Goal: Transaction & Acquisition: Obtain resource

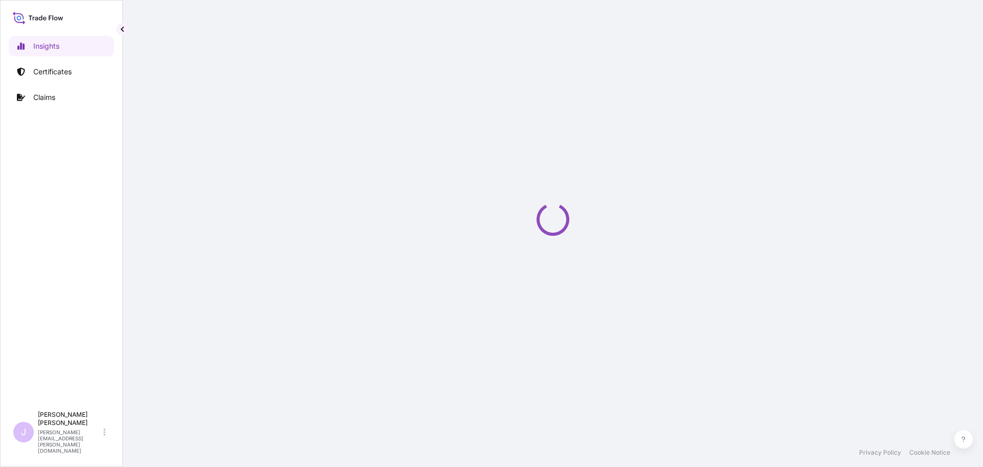
select select "2025"
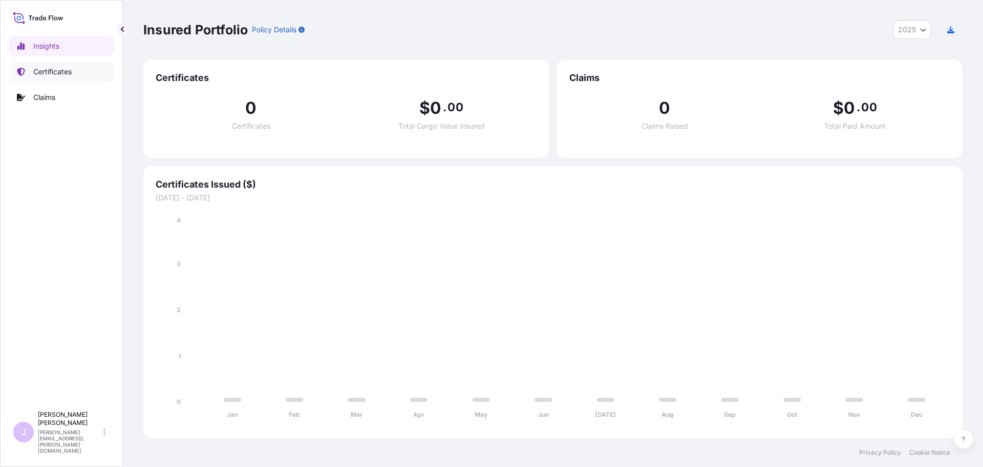
click at [60, 70] on p "Certificates" at bounding box center [52, 72] width 38 height 10
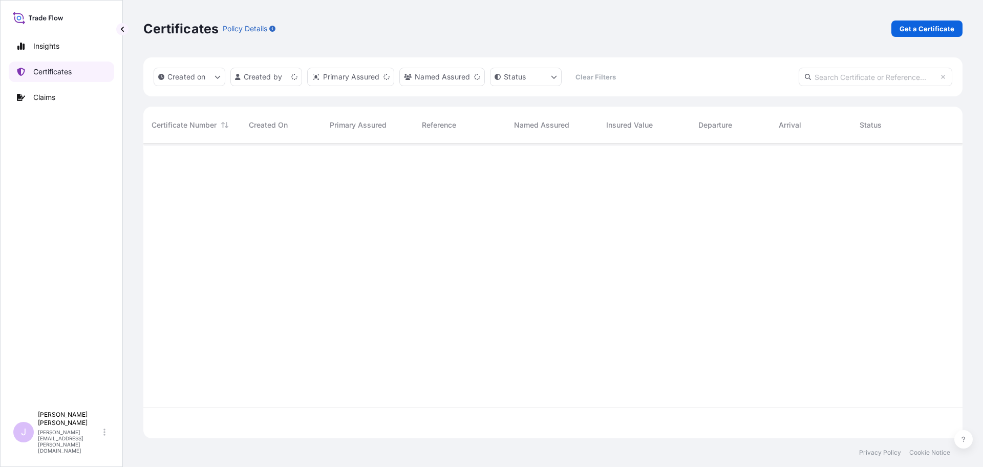
scroll to position [292, 812]
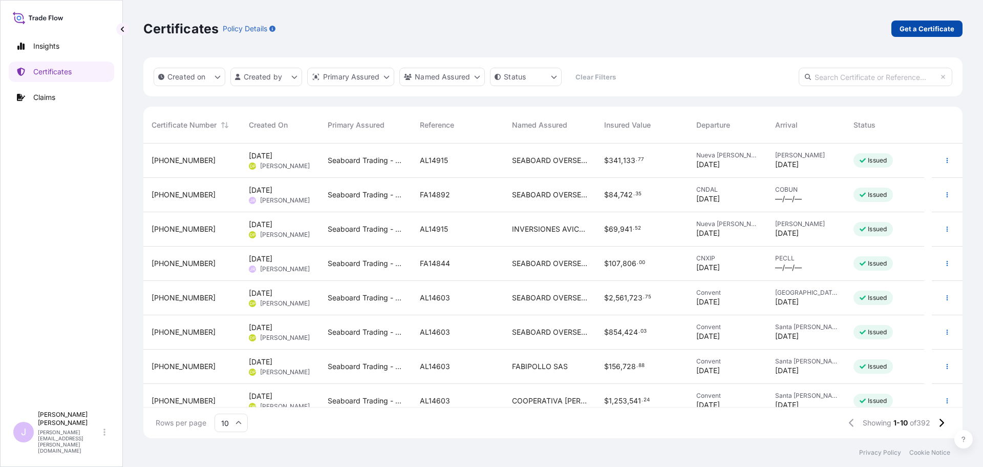
click at [910, 32] on p "Get a Certificate" at bounding box center [927, 29] width 55 height 10
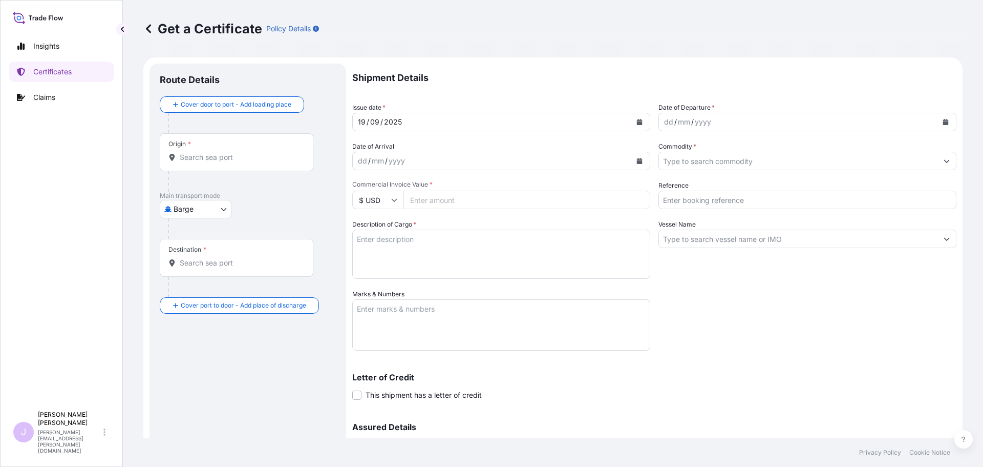
click at [229, 207] on body "Insights Certificates Claims J [PERSON_NAME] [PERSON_NAME][EMAIL_ADDRESS][PERSO…" at bounding box center [491, 233] width 983 height 467
click at [199, 291] on span "Ocean Vessel" at bounding box center [202, 291] width 46 height 10
select select "Ocean Vessel"
click at [241, 167] on div "Origin *" at bounding box center [237, 156] width 154 height 38
click at [241, 166] on input "Origin *" at bounding box center [240, 161] width 121 height 10
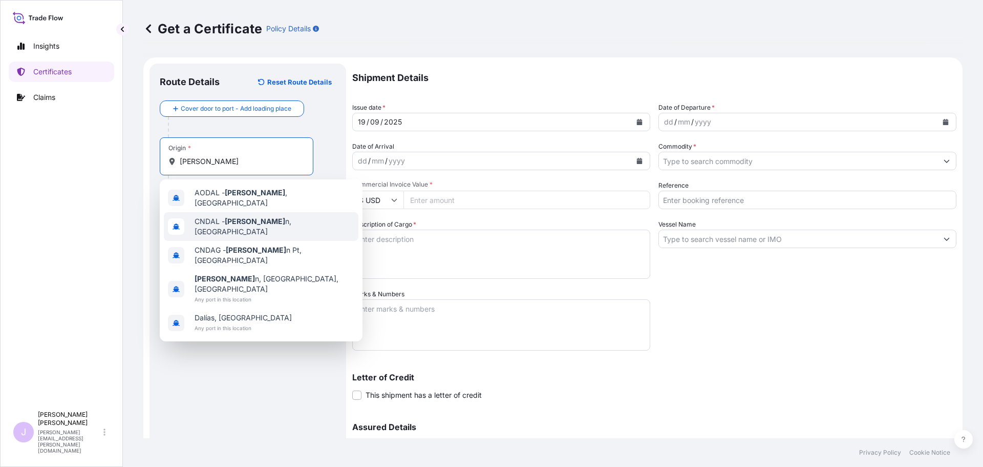
click at [262, 216] on span "CNDAL - Dalia n, China" at bounding box center [275, 226] width 160 height 20
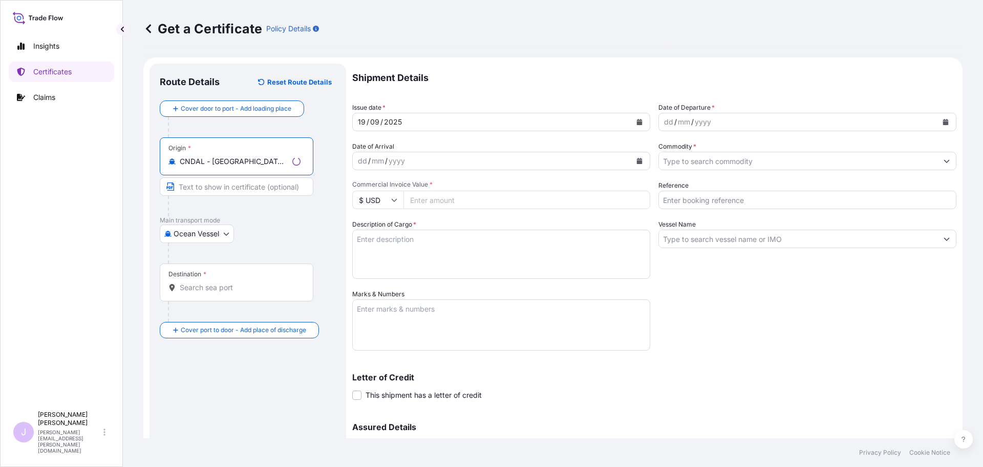
type input "CNDAL - Dalian, China"
click at [259, 294] on div "Destination *" at bounding box center [237, 282] width 154 height 38
click at [259, 292] on input "Destination *" at bounding box center [240, 287] width 121 height 10
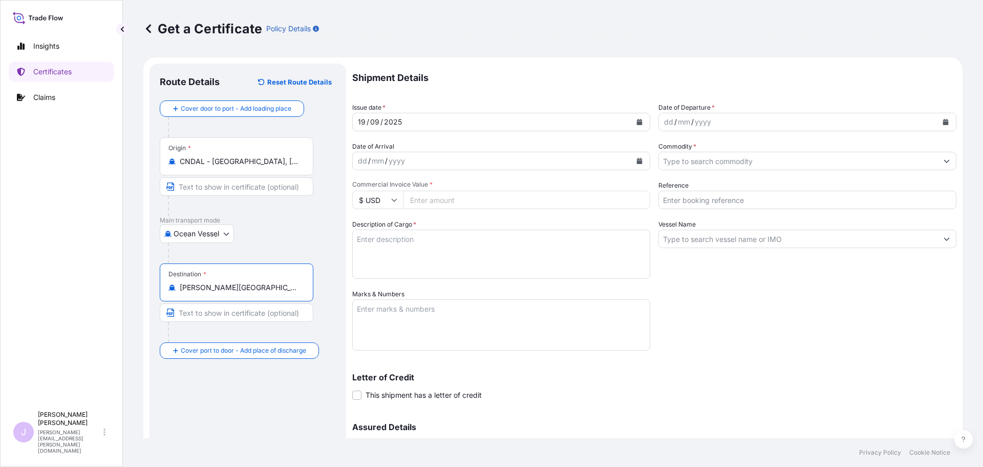
type input "COBUN - Buenaventura, Colombia"
click at [938, 125] on button "Calendar" at bounding box center [946, 122] width 16 height 16
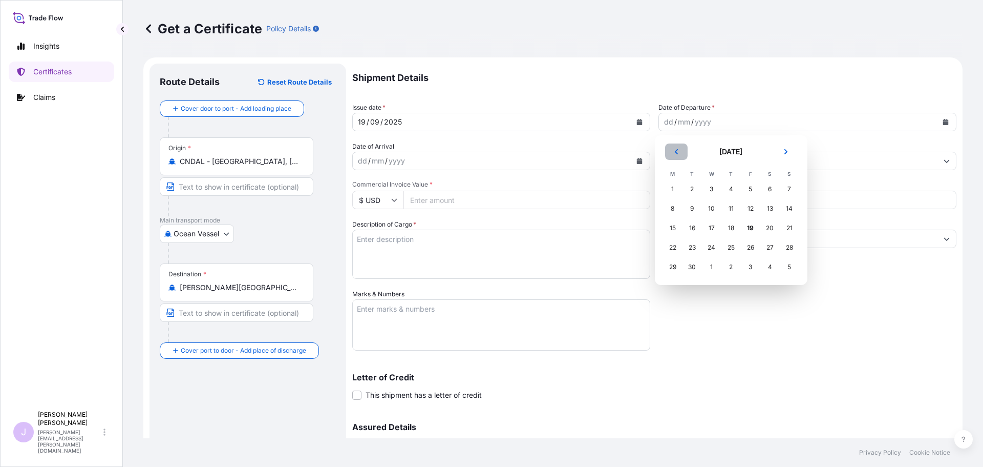
click at [676, 147] on button "Previous" at bounding box center [676, 151] width 23 height 16
click at [771, 267] on div "30" at bounding box center [770, 267] width 18 height 18
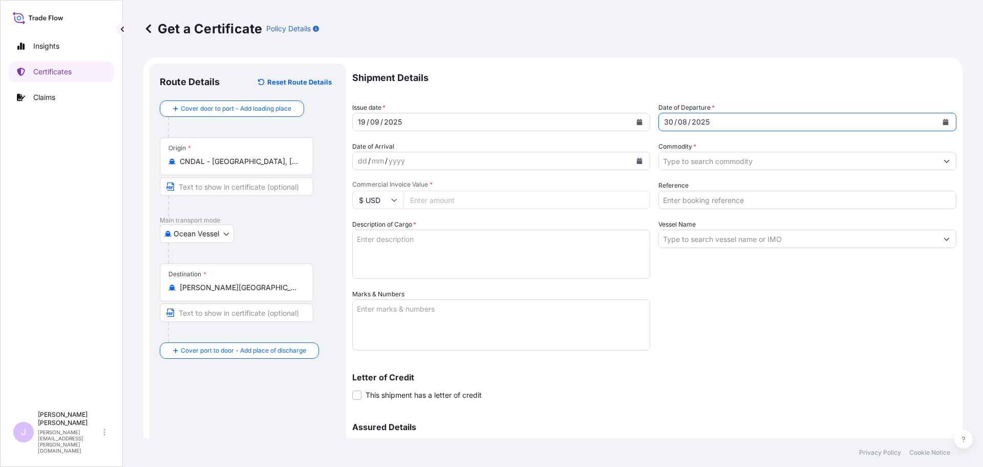
click at [475, 165] on div "dd / mm / yyyy" at bounding box center [492, 161] width 279 height 18
click at [688, 162] on input "Commodity *" at bounding box center [798, 161] width 279 height 18
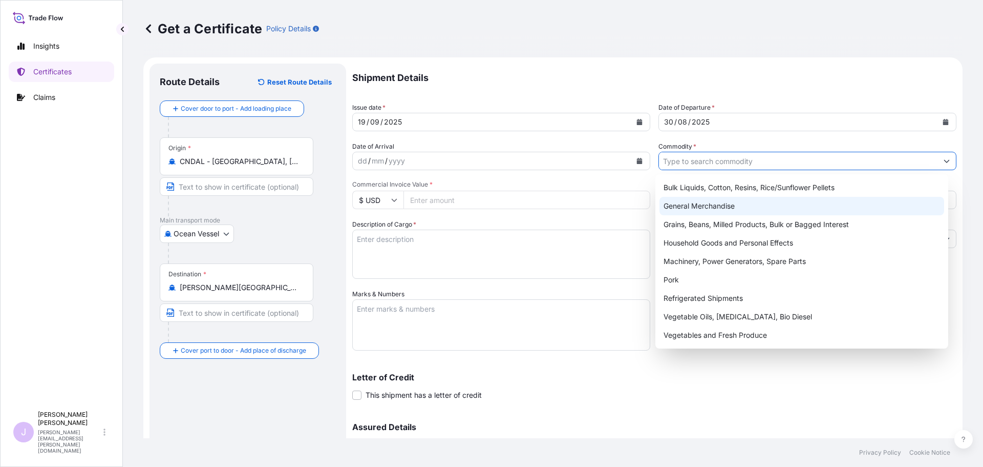
click at [704, 209] on div "General Merchandise" at bounding box center [802, 206] width 285 height 18
type input "General Merchandise"
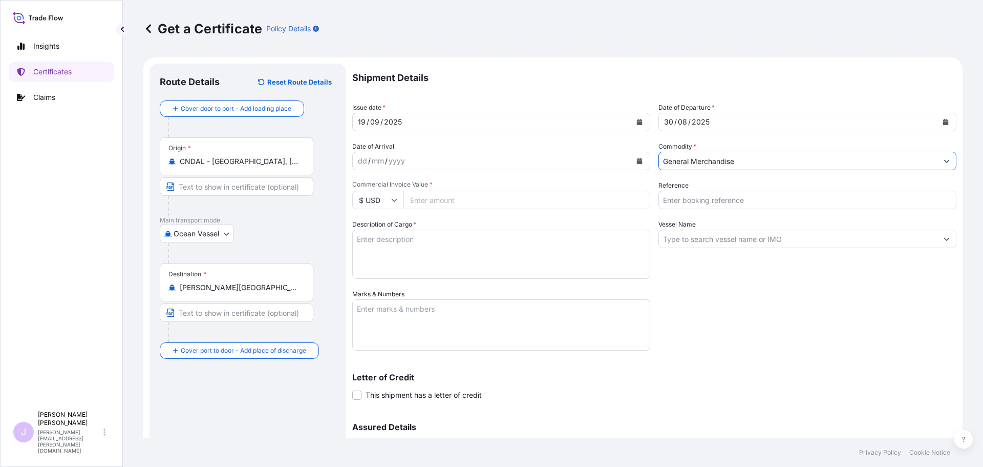
click at [707, 196] on input "Reference" at bounding box center [808, 200] width 298 height 18
click at [686, 202] on input "Reference" at bounding box center [808, 200] width 298 height 18
click at [701, 201] on input "MSC C" at bounding box center [808, 200] width 298 height 18
drag, startPoint x: 701, startPoint y: 203, endPoint x: 604, endPoint y: 201, distance: 96.3
click at [604, 201] on div "Shipment Details Issue date * 19 / 09 / 2025 Date of Departure * 30 / 08 / 2025…" at bounding box center [654, 288] width 604 height 449
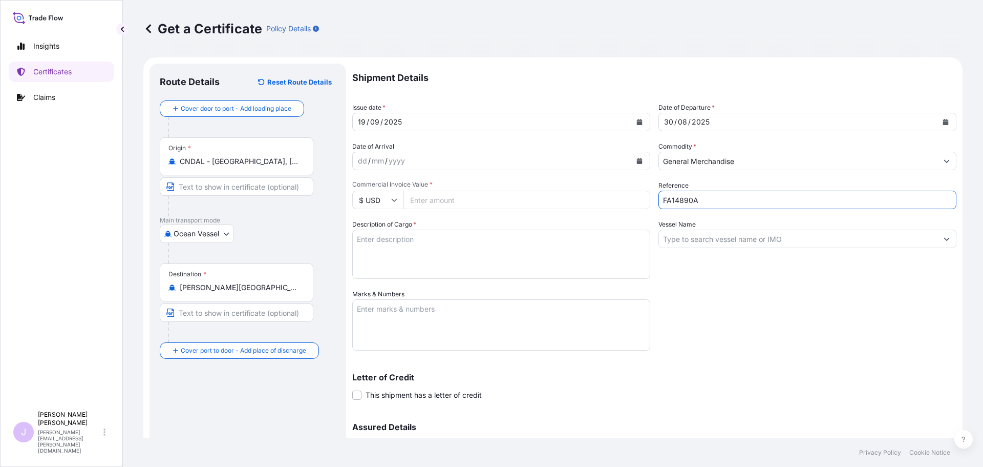
type input "FA14890A"
click at [661, 245] on input "Vessel Name" at bounding box center [798, 238] width 279 height 18
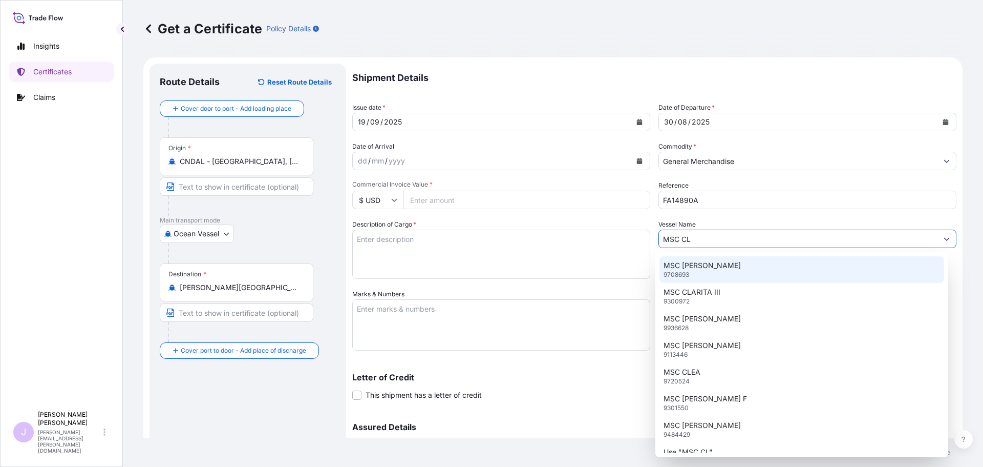
click at [711, 275] on div "MSC CLARA 9708693" at bounding box center [802, 269] width 285 height 27
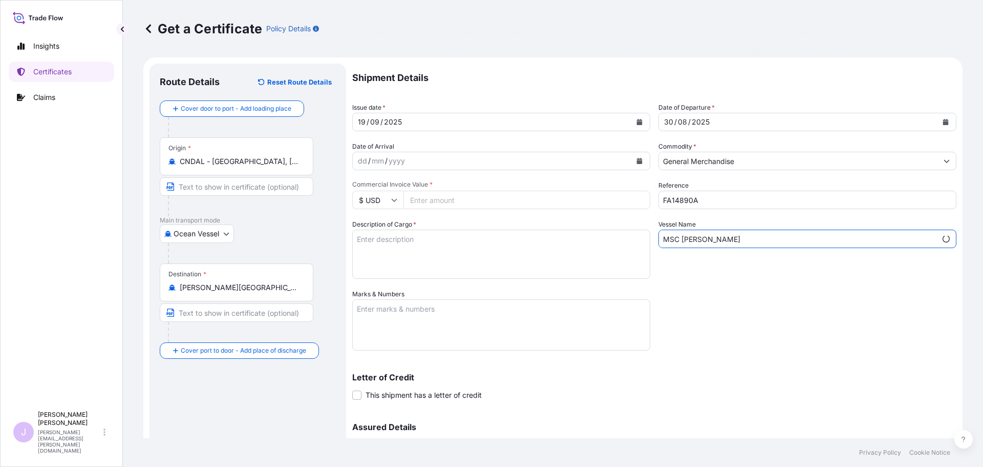
type input "MSC CLARA"
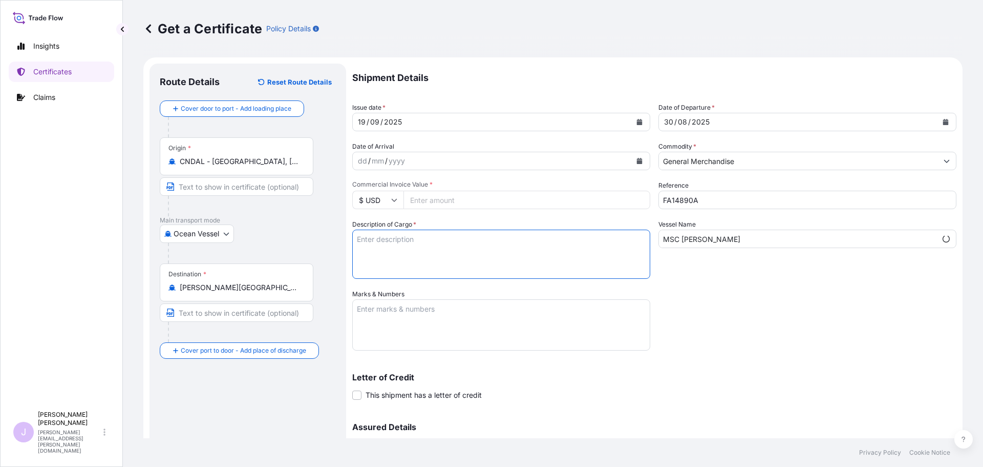
click at [455, 251] on textarea "Description of Cargo *" at bounding box center [501, 253] width 298 height 49
click at [446, 293] on div "Marks & Numbers" at bounding box center [501, 319] width 298 height 61
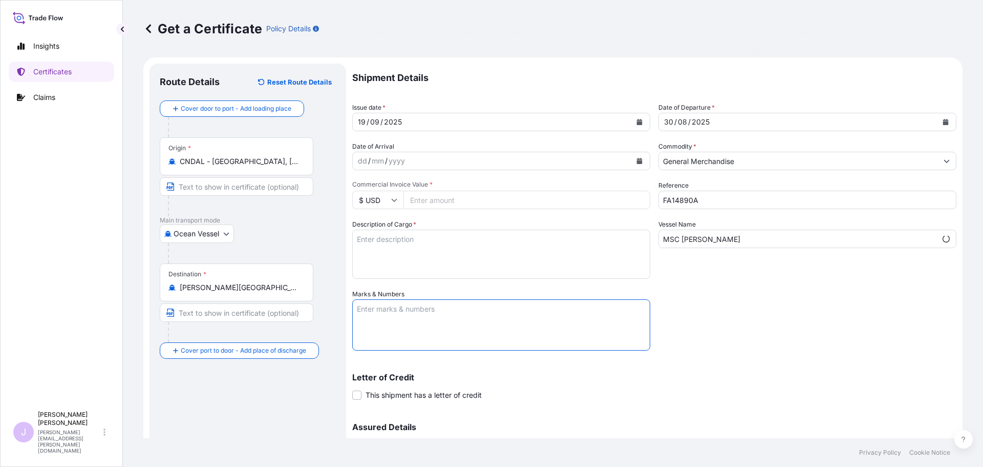
click at [438, 310] on textarea "Marks & Numbers" at bounding box center [501, 324] width 298 height 51
type textarea "BL MEDUHW256539"
click at [444, 258] on textarea "Description of Cargo *" at bounding box center [501, 253] width 298 height 49
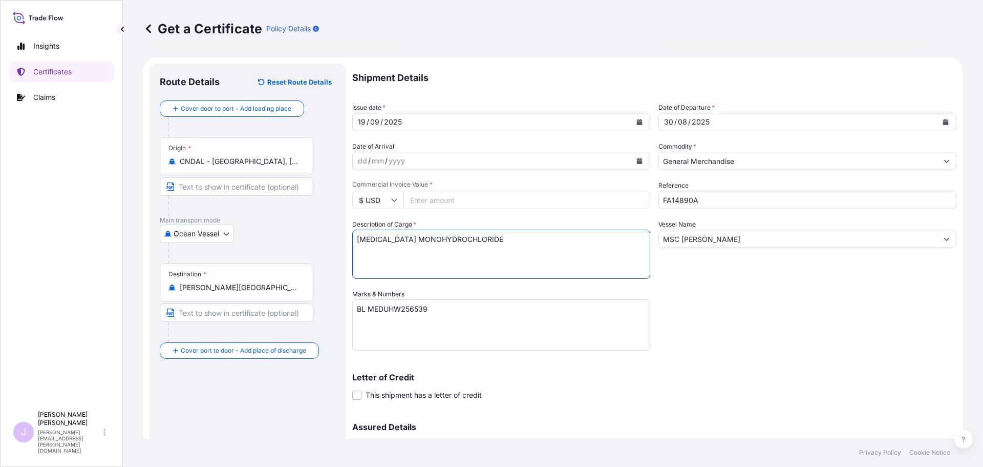
type textarea "L-LYSINE MONOHYDROCHLORIDE"
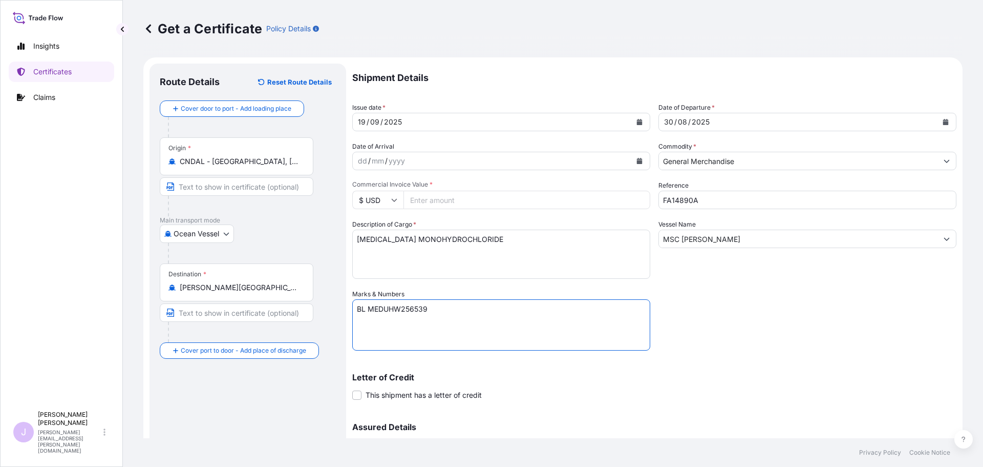
click at [431, 331] on textarea "BL MEDUHW256539" at bounding box center [501, 324] width 298 height 51
paste textarea "SEABOARD OVERSEAS COLOMBIA SAS Carrera 11 No. 77A-49 Oficina 902 Bogota, Colomb…"
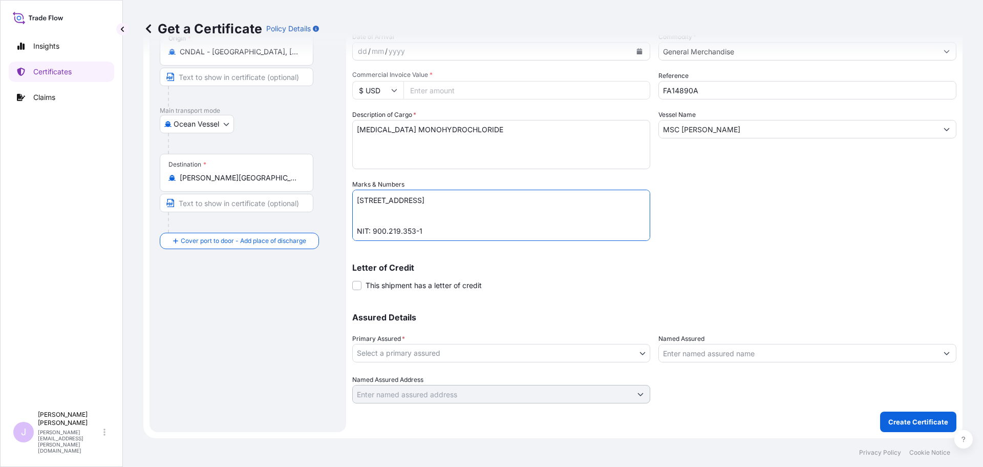
type textarea "BL MEDUHW256539 SEABOARD OVERSEAS COLOMBIA SAS Carrera 11 No. 77A-49 Oficina 90…"
click at [512, 355] on body "Insights Certificates Claims J Juliana Rodriguez juliana.rodriguez@seaboardtrad…" at bounding box center [491, 233] width 983 height 467
click at [500, 369] on div "Seaboard Trading - Colombia" at bounding box center [499, 379] width 294 height 27
click at [505, 383] on div "Seaboard Trading - Colombia" at bounding box center [499, 379] width 286 height 18
select select "31639"
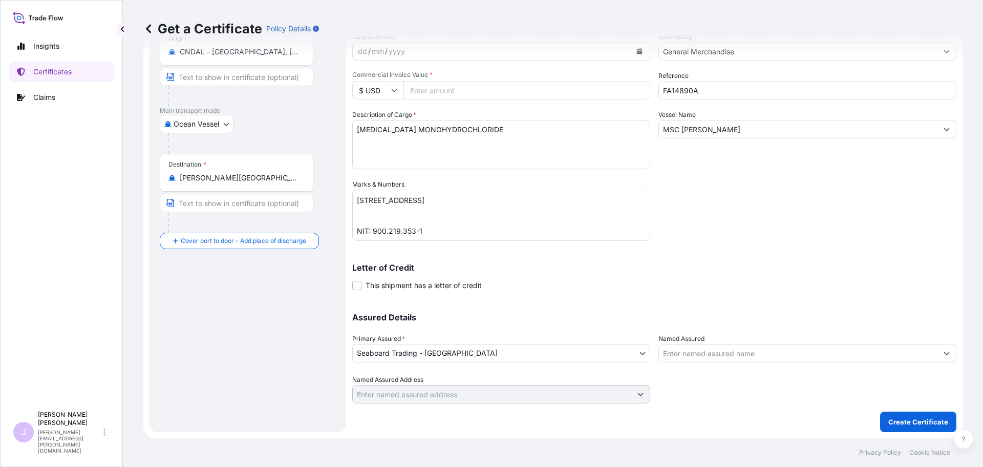
click at [714, 343] on div "Named Assured" at bounding box center [808, 347] width 298 height 29
click at [720, 357] on input "Named Assured" at bounding box center [798, 353] width 279 height 18
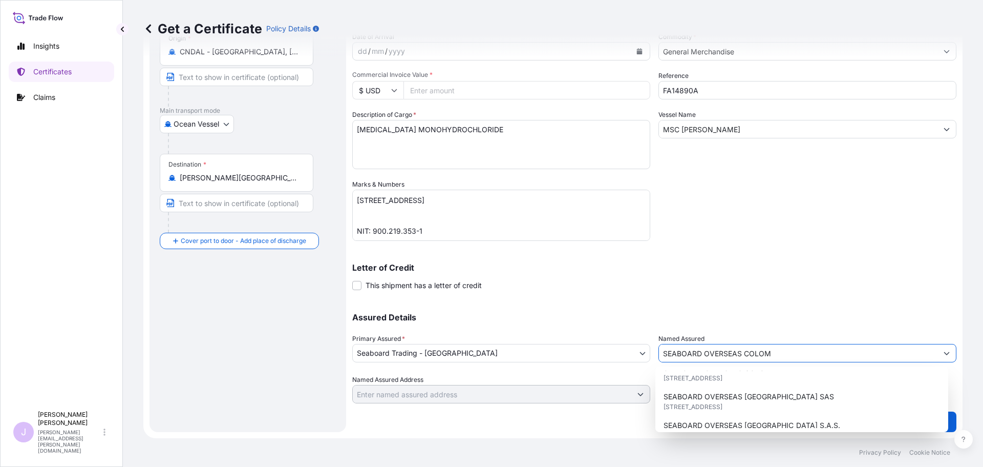
scroll to position [55, 0]
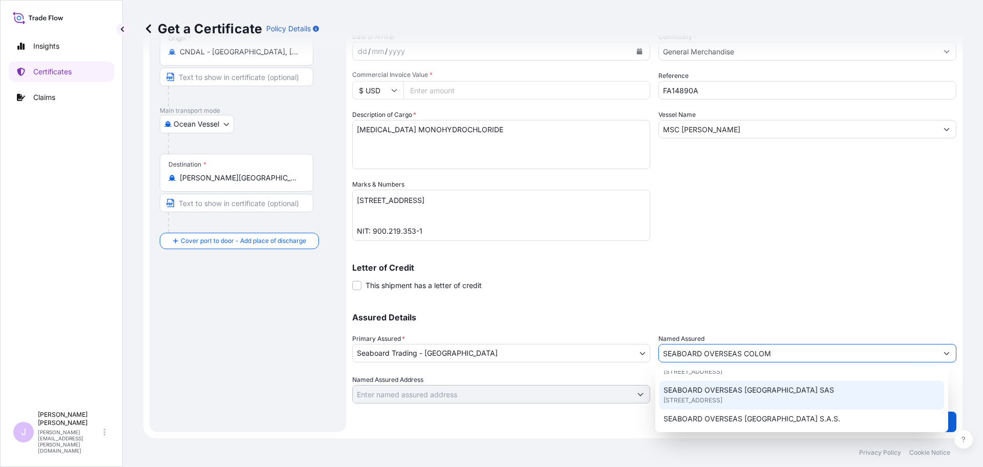
click at [723, 396] on span "CARRERA 11 NO 77A-49 OF.902, BOGOTA, COLOMBIA" at bounding box center [693, 400] width 59 height 10
type input "SEABOARD OVERSEAS COLOMBIA SAS"
type input "CARRERA 11 NO 77A-49 OF.902"
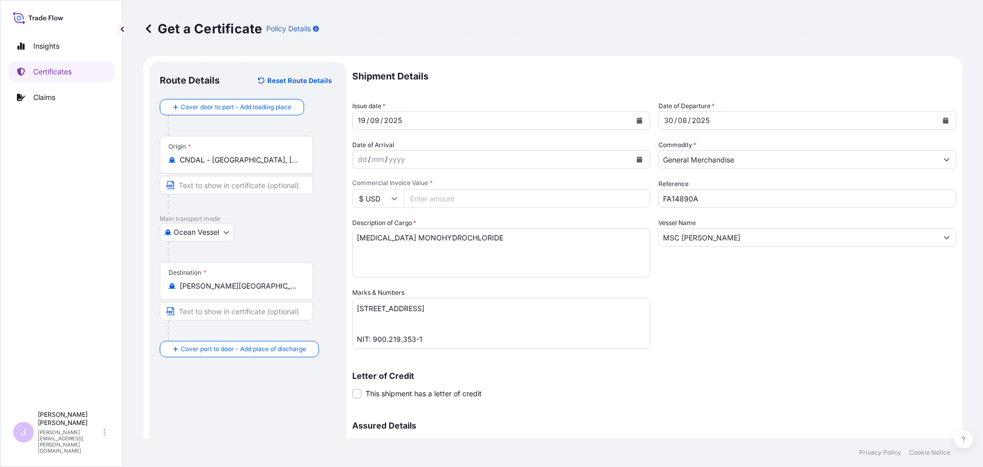
scroll to position [0, 0]
type input "SEABOARD OVERSEAS COLOMBIA SAS"
click at [632, 225] on div "Description of Cargo * L-LYSINE MONOHYDROCHLORIDE" at bounding box center [501, 248] width 298 height 59
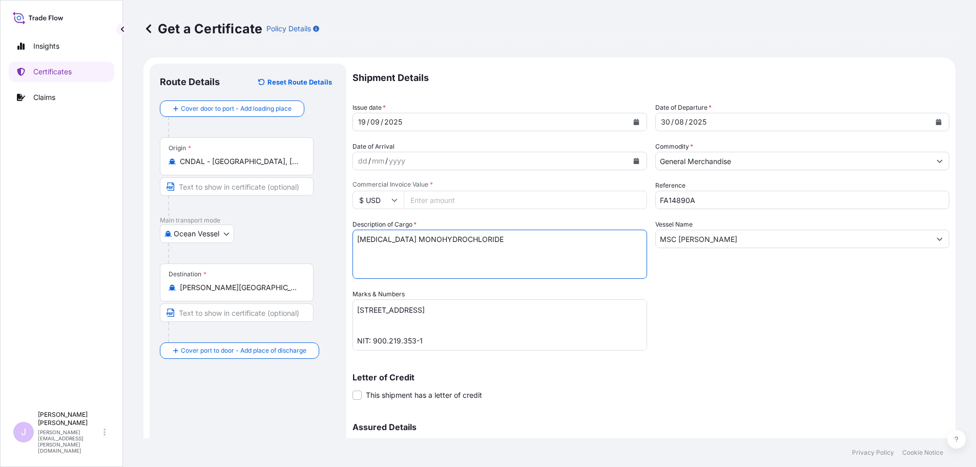
click at [630, 236] on textarea "L-LYSINE MONOHYDROCHLORIDE" at bounding box center [499, 253] width 294 height 49
type textarea "L-LYSINE MONOHYDROCHLORIDE 1200 BAGS X 25 KGS"
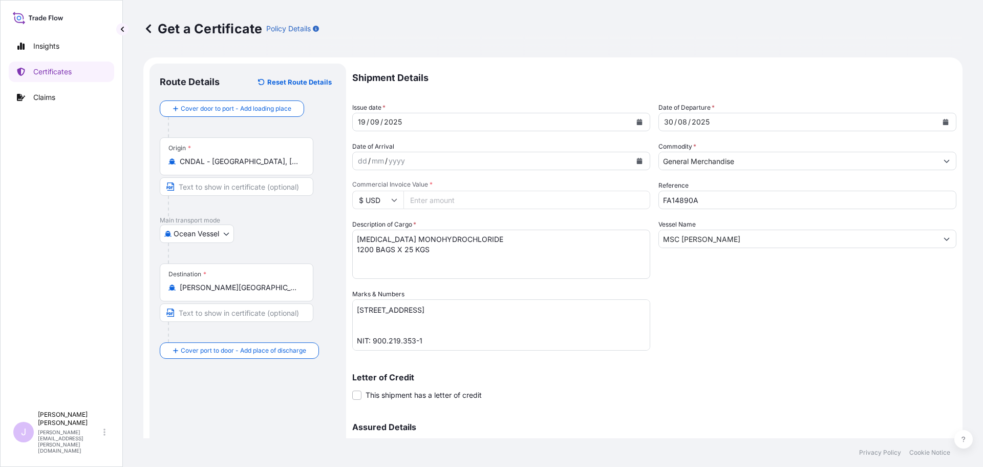
click at [565, 200] on input "Commercial Invoice Value *" at bounding box center [527, 200] width 247 height 18
click at [571, 201] on input "Commercial Invoice Value *" at bounding box center [527, 200] width 247 height 18
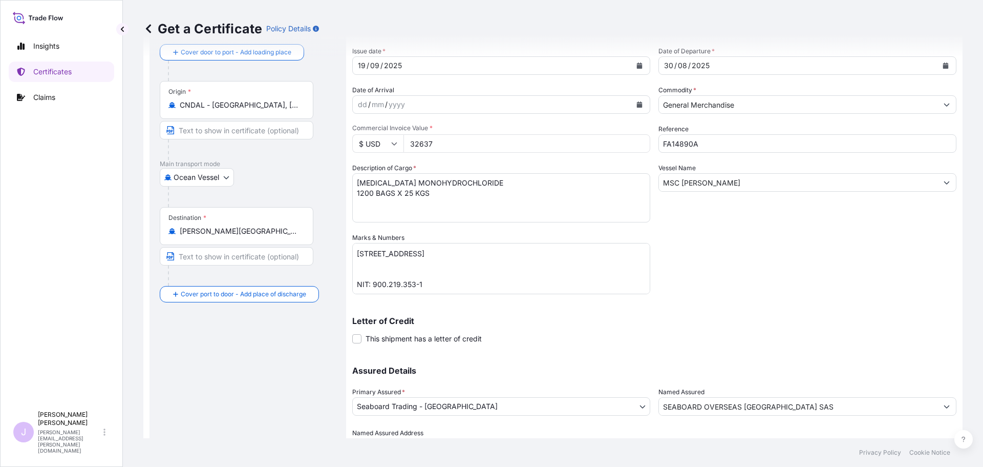
scroll to position [102, 0]
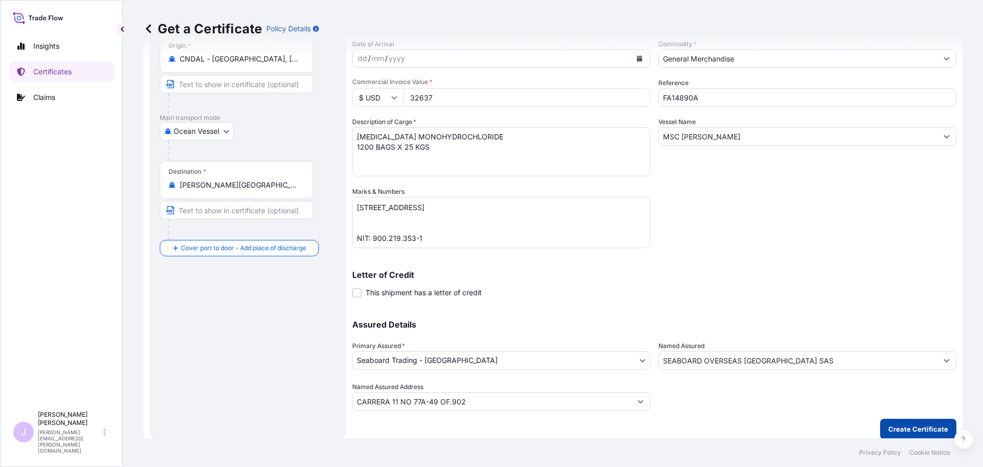
type input "32637"
click at [903, 431] on p "Create Certificate" at bounding box center [919, 429] width 60 height 10
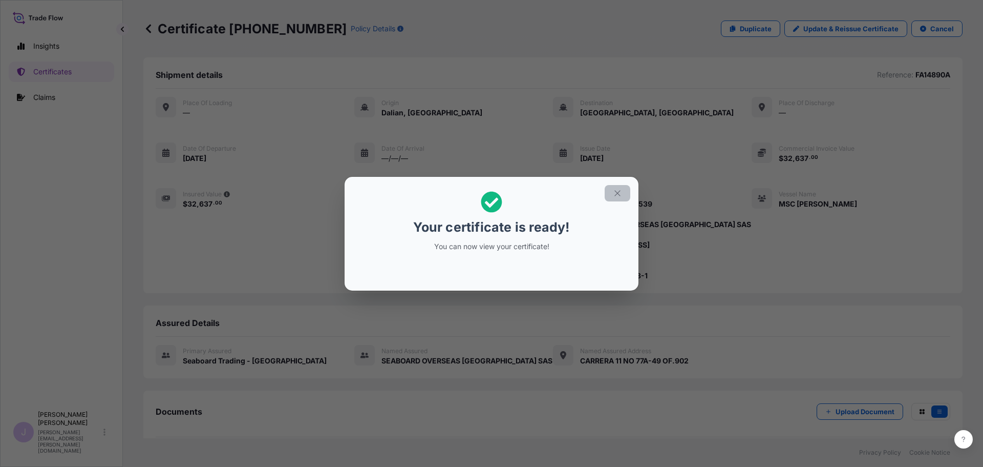
click at [617, 195] on icon "button" at bounding box center [617, 192] width 9 height 9
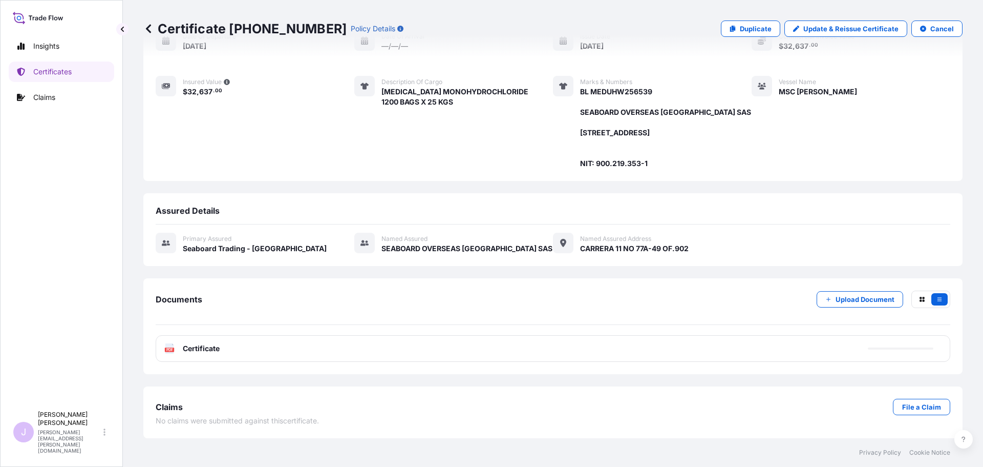
scroll to position [122, 0]
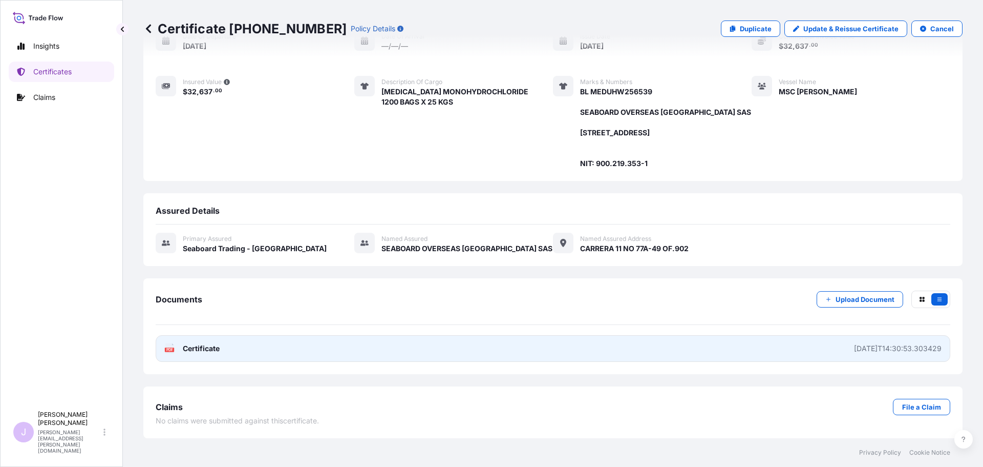
click at [572, 352] on link "PDF Certificate 2025-09-19T14:30:53.303429" at bounding box center [553, 348] width 795 height 27
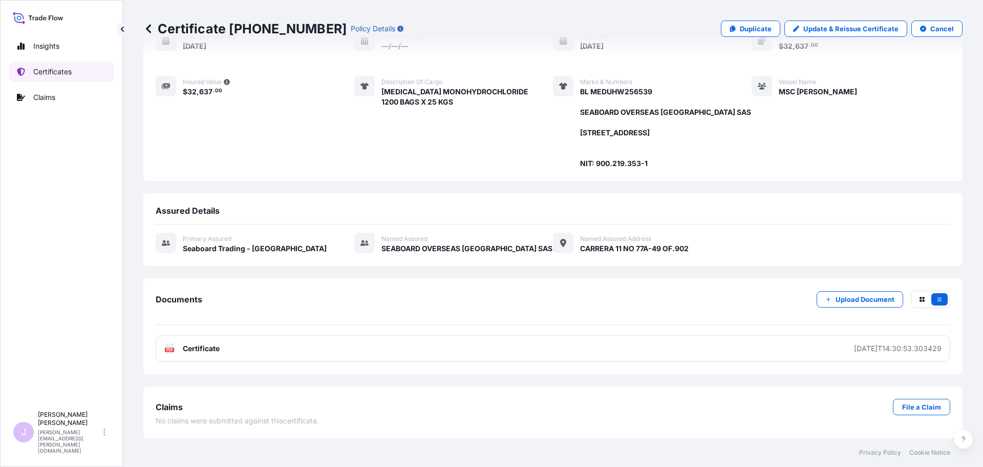
click at [59, 73] on p "Certificates" at bounding box center [52, 72] width 38 height 10
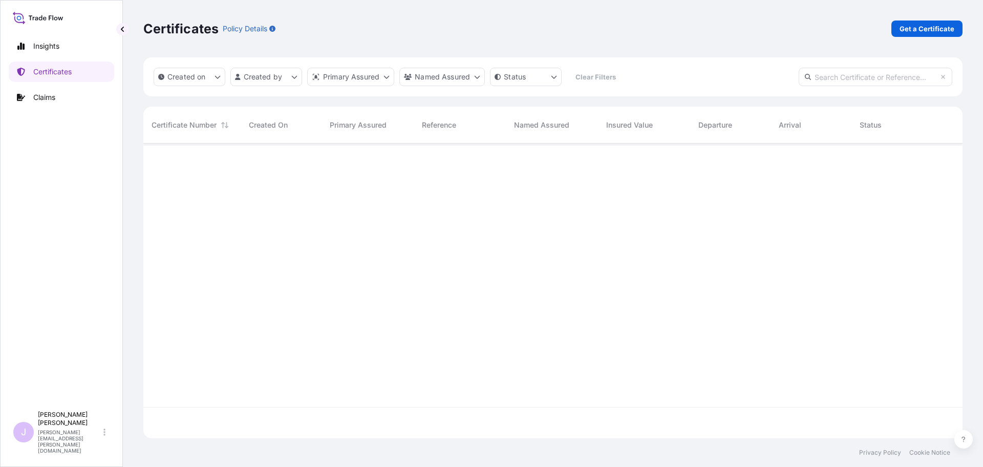
scroll to position [292, 812]
click at [934, 32] on p "Get a Certificate" at bounding box center [927, 29] width 55 height 10
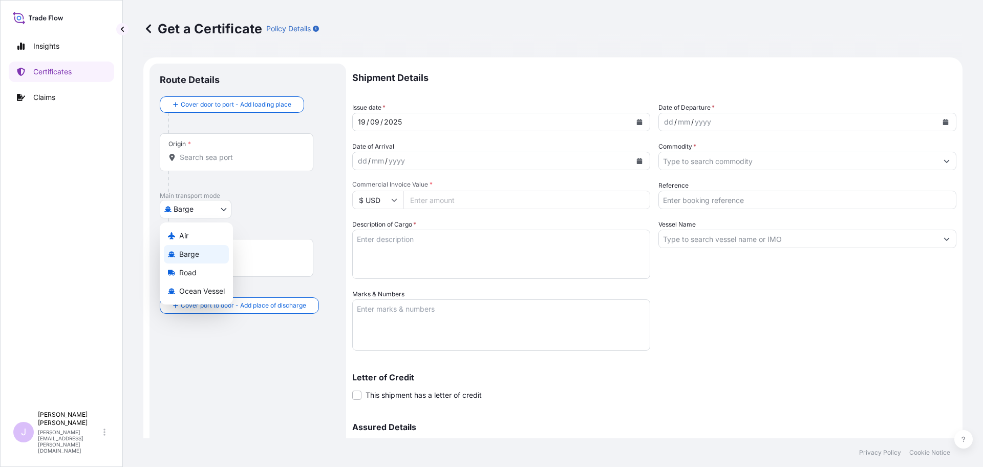
click at [215, 215] on body "Insights Certificates Claims J Juliana Rodriguez juliana.rodriguez@seaboardtrad…" at bounding box center [491, 233] width 983 height 467
click at [195, 284] on div "Ocean Vessel" at bounding box center [196, 291] width 65 height 18
select select "Ocean Vessel"
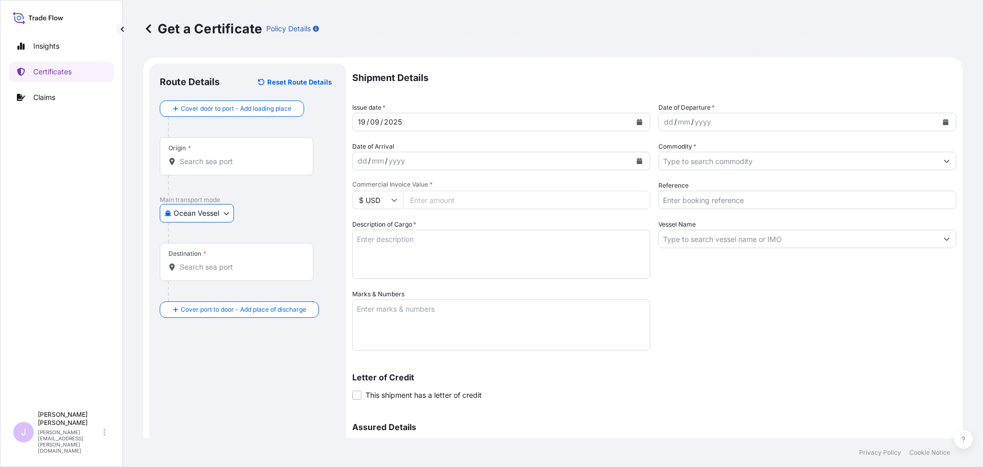
drag, startPoint x: 254, startPoint y: 173, endPoint x: 253, endPoint y: 165, distance: 7.2
click at [254, 173] on div "Origin *" at bounding box center [237, 156] width 154 height 38
click at [254, 166] on input "Origin *" at bounding box center [240, 161] width 121 height 10
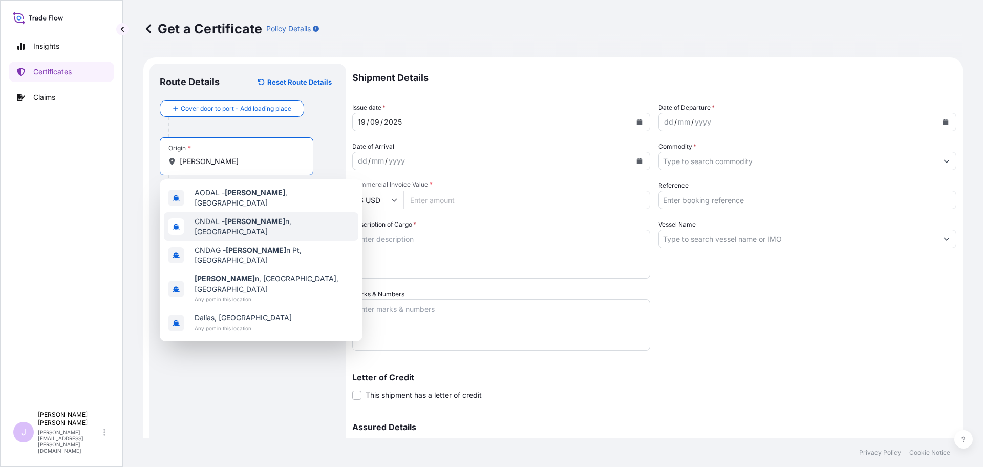
click at [240, 216] on span "CNDAL - Dalia n, China" at bounding box center [275, 226] width 160 height 20
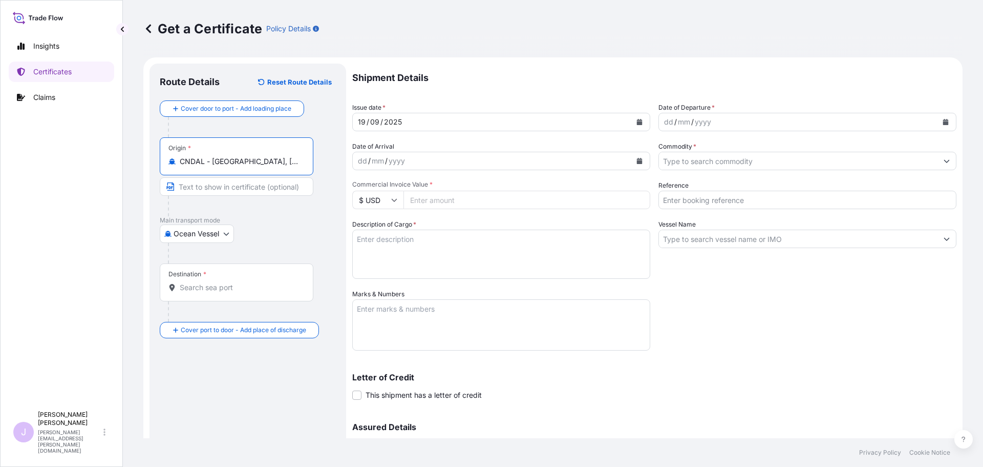
type input "CNDAL - Dalian, China"
click at [228, 305] on div at bounding box center [240, 311] width 145 height 20
click at [227, 298] on div "Destination *" at bounding box center [237, 282] width 154 height 38
click at [227, 292] on input "Destination *" at bounding box center [240, 287] width 121 height 10
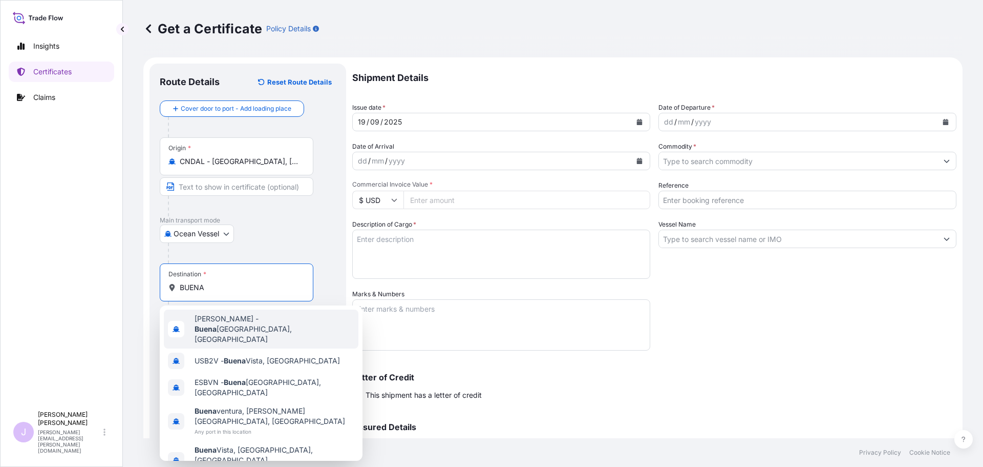
click at [267, 315] on div "COBUN - Buena ventura, Colombia" at bounding box center [261, 328] width 195 height 39
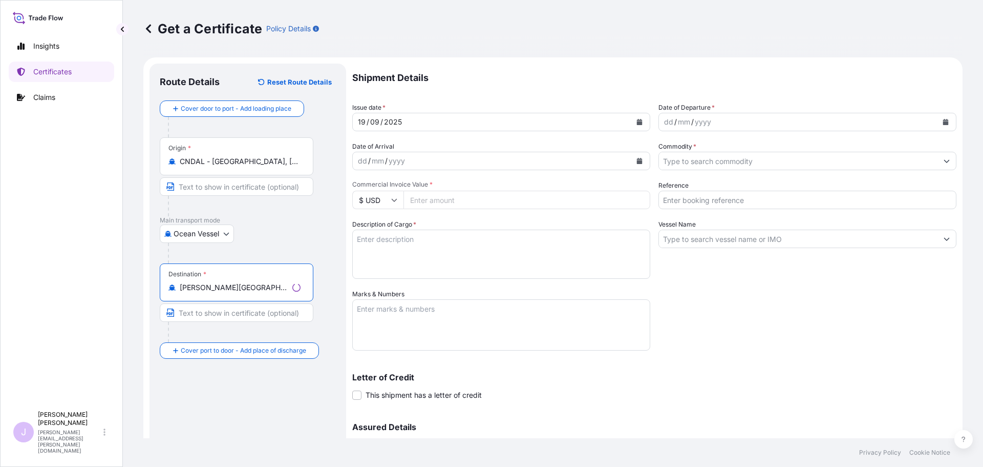
type input "COBUN - Buenaventura, Colombia"
click at [781, 163] on input "Commodity *" at bounding box center [798, 161] width 279 height 18
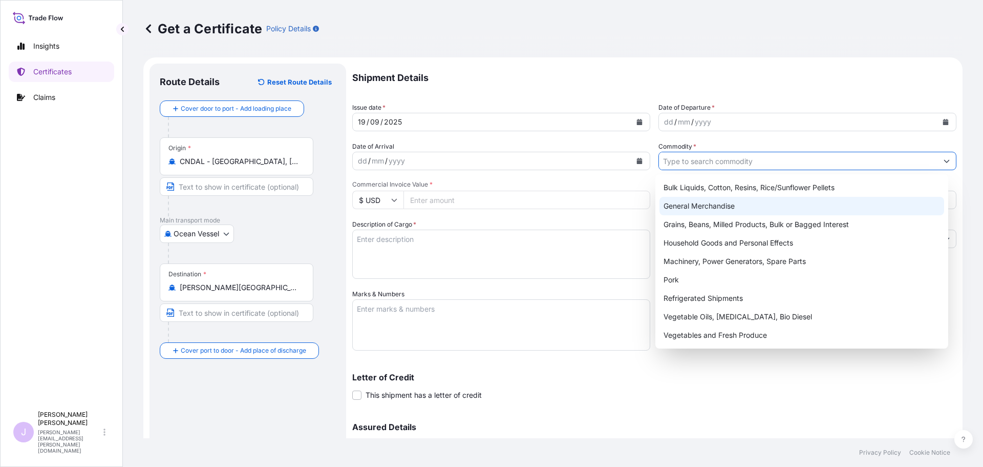
click at [745, 205] on div "General Merchandise" at bounding box center [802, 206] width 285 height 18
type input "General Merchandise"
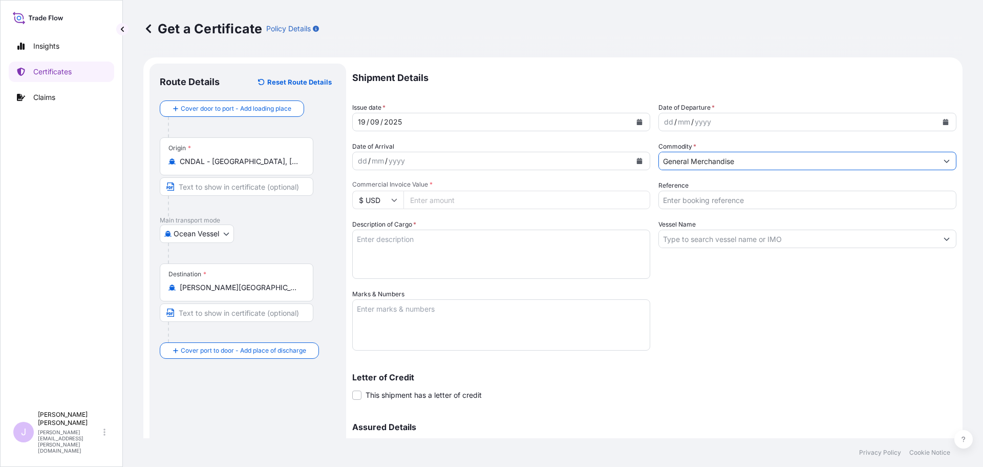
click at [745, 205] on input "Reference" at bounding box center [808, 200] width 298 height 18
type input "FA14890B"
click at [719, 241] on input "Vessel Name" at bounding box center [798, 238] width 279 height 18
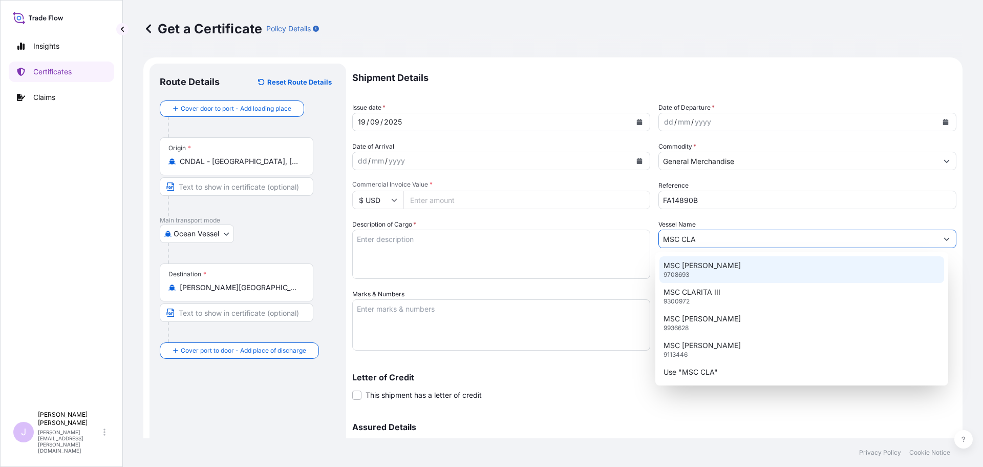
click at [715, 263] on div "MSC CLARA 9708693" at bounding box center [802, 269] width 285 height 27
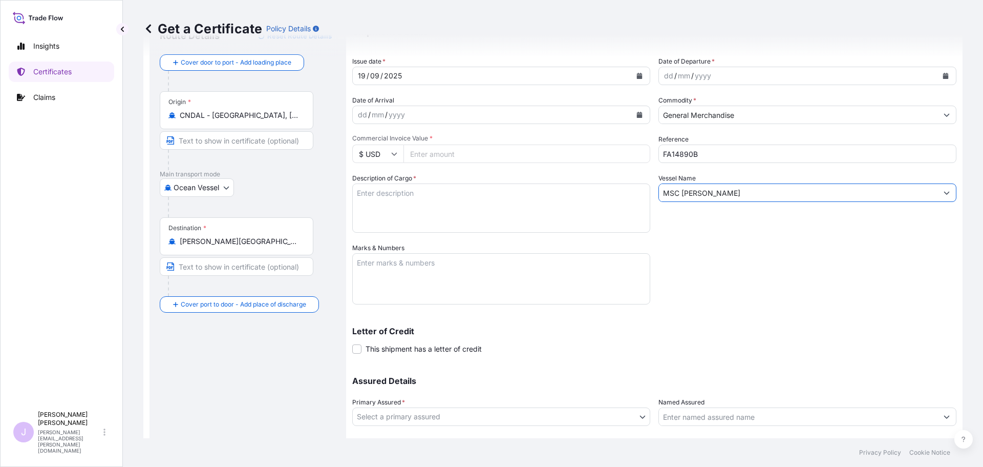
scroll to position [102, 0]
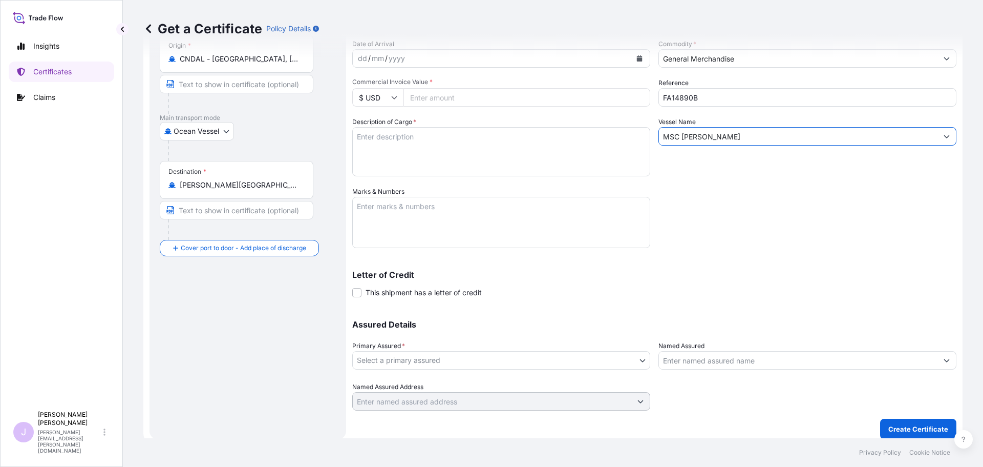
type input "MSC CLARA"
click at [461, 370] on div "Assured Details Primary Assured * Select a primary assured Seaboard Trading - C…" at bounding box center [654, 359] width 604 height 102
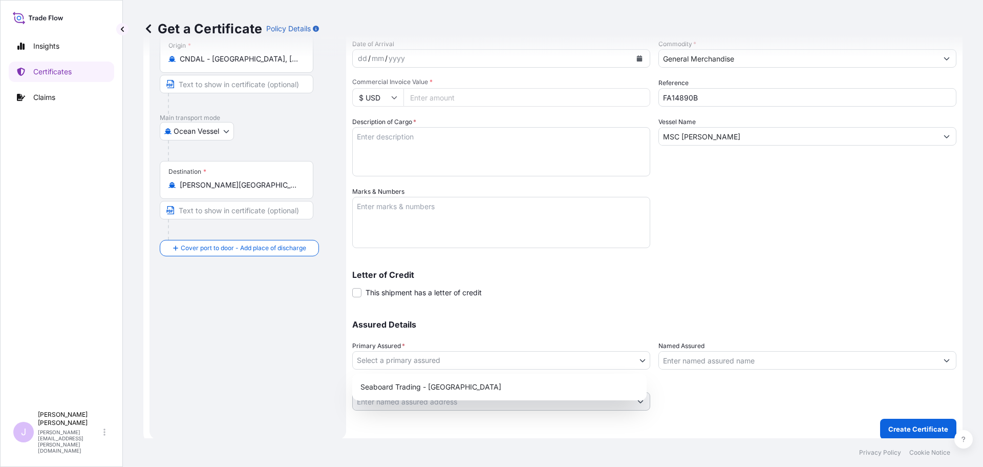
click at [458, 367] on body "0 options available. 5 options available. 1 option available. Insights Certific…" at bounding box center [491, 233] width 983 height 467
click at [451, 385] on div "Seaboard Trading - Colombia" at bounding box center [499, 386] width 286 height 18
select select "31639"
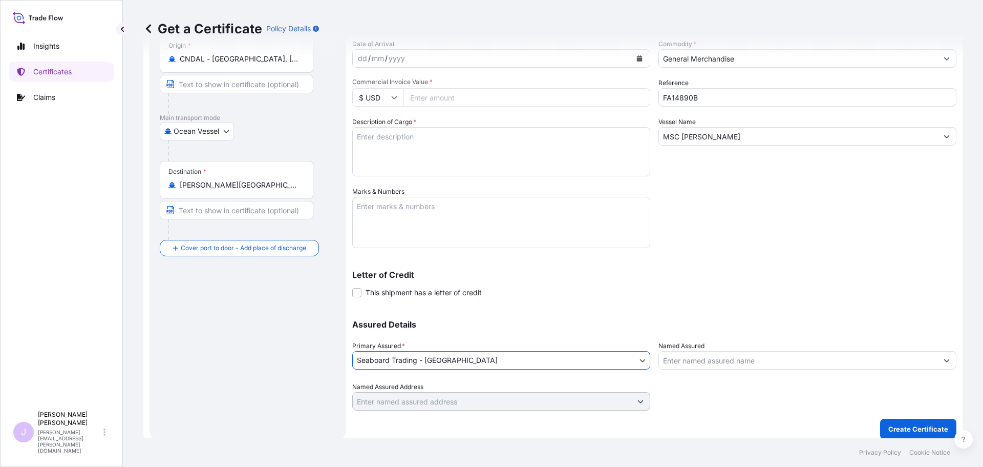
click at [670, 361] on input "Named Assured" at bounding box center [798, 360] width 279 height 18
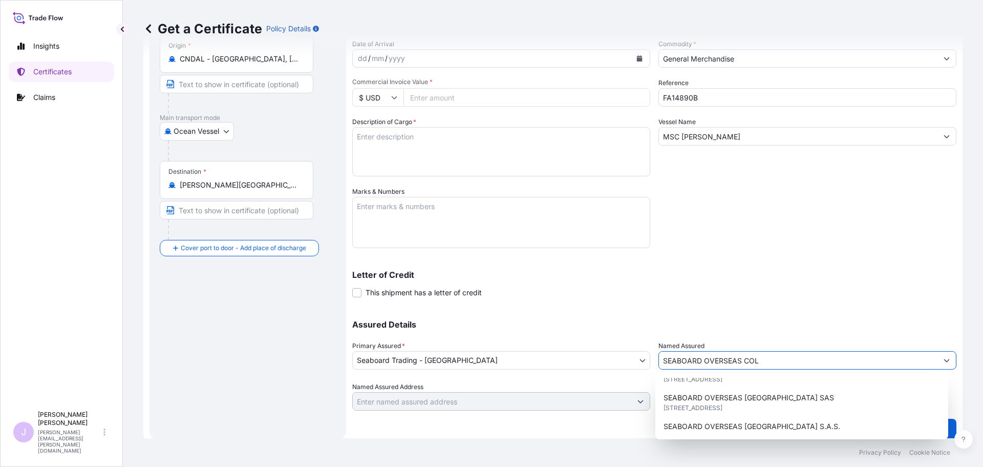
scroll to position [55, 0]
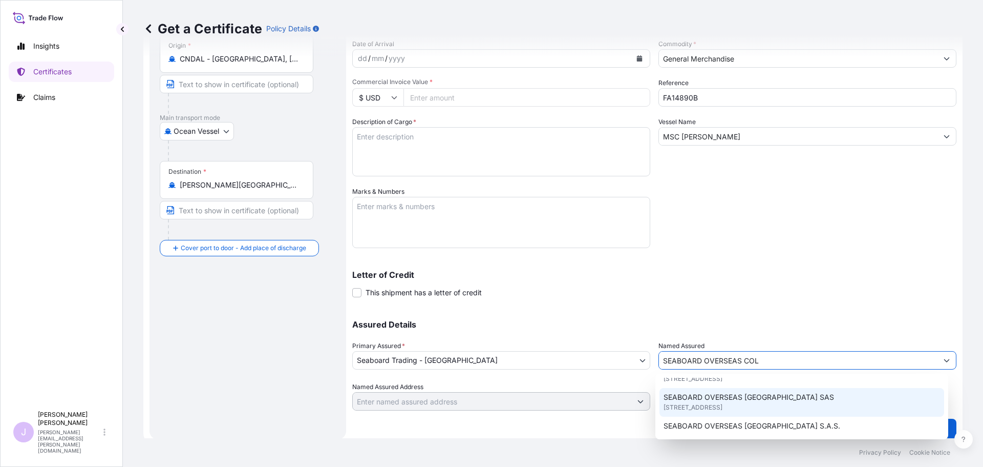
click at [723, 403] on span "CARRERA 11 NO 77A-49 OF.902, BOGOTA, COLOMBIA" at bounding box center [693, 407] width 59 height 10
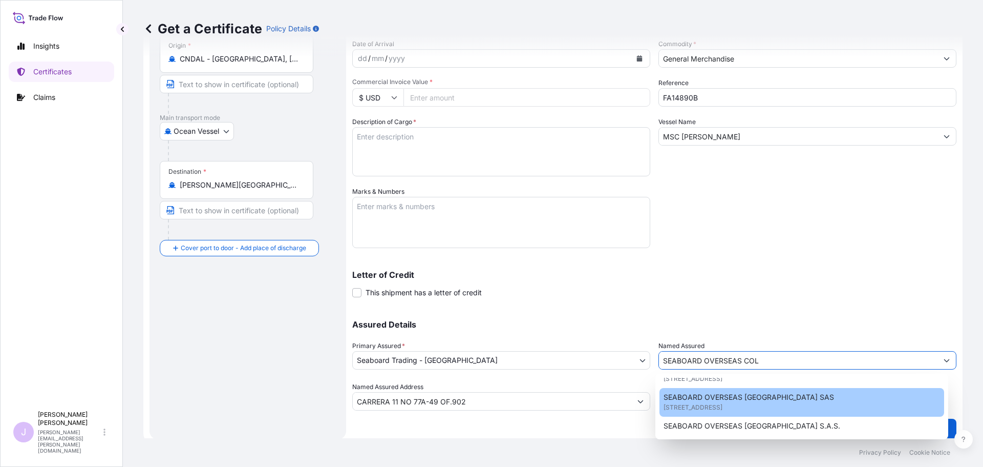
type input "SEABOARD OVERSEAS COLOMBIA SAS"
type input "CARRERA 11 NO 77A-49 OF.902"
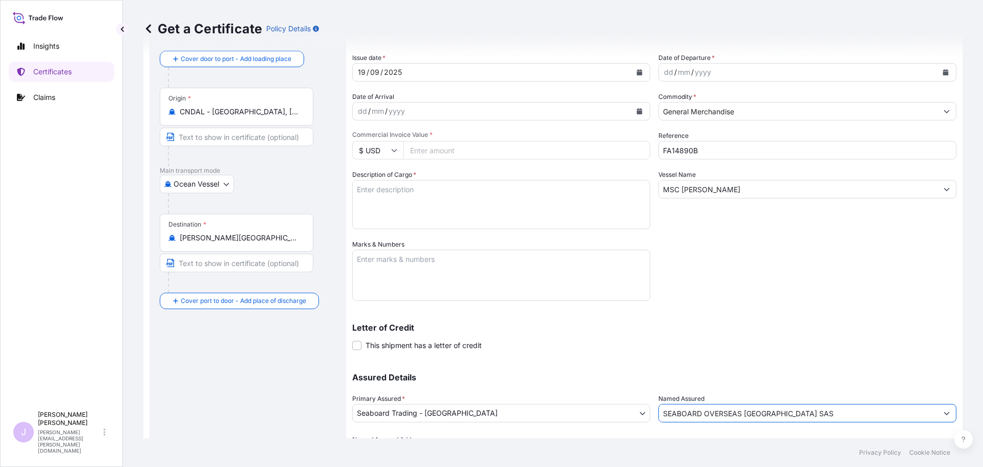
scroll to position [0, 0]
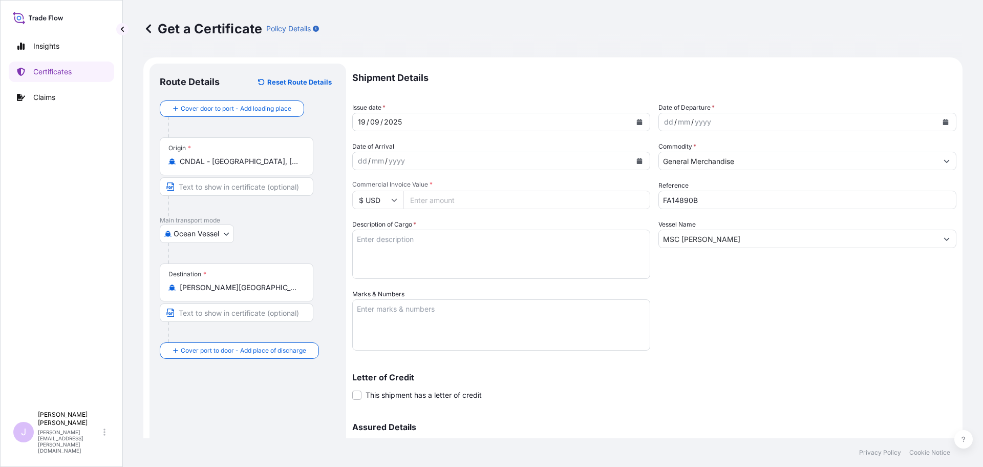
type input "SEABOARD OVERSEAS COLOMBIA SAS"
click at [597, 322] on textarea "Marks & Numbers" at bounding box center [501, 324] width 298 height 51
click at [477, 347] on textarea "BL MEDUHW256539" at bounding box center [501, 324] width 298 height 51
paste textarea "SEABOARD OVERSEAS COLOMBIA SAS Carrera 11 No. 77A-49 Oficina 902 Bogota, Colomb…"
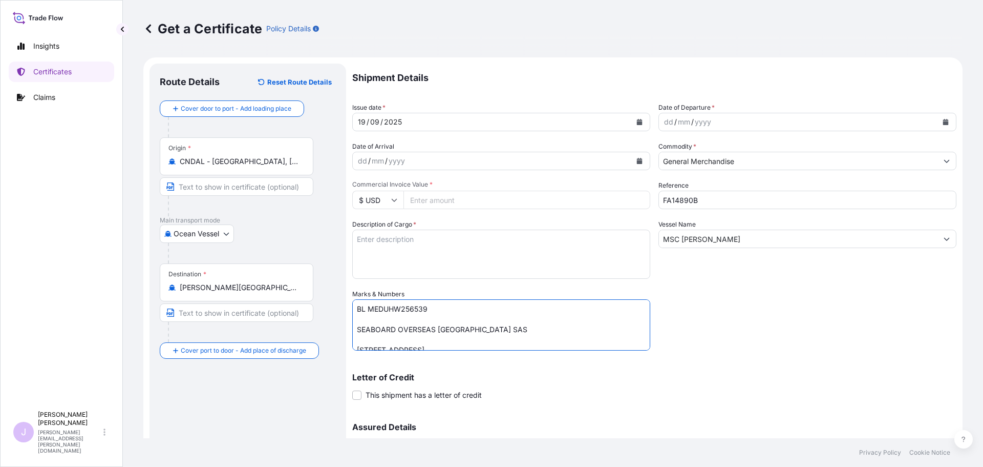
type textarea "BL MEDUHW256539 SEABOARD OVERSEAS COLOMBIA SAS Carrera 11 No. 77A-49 Oficina 90…"
click at [468, 254] on textarea "Description of Cargo *" at bounding box center [501, 253] width 298 height 49
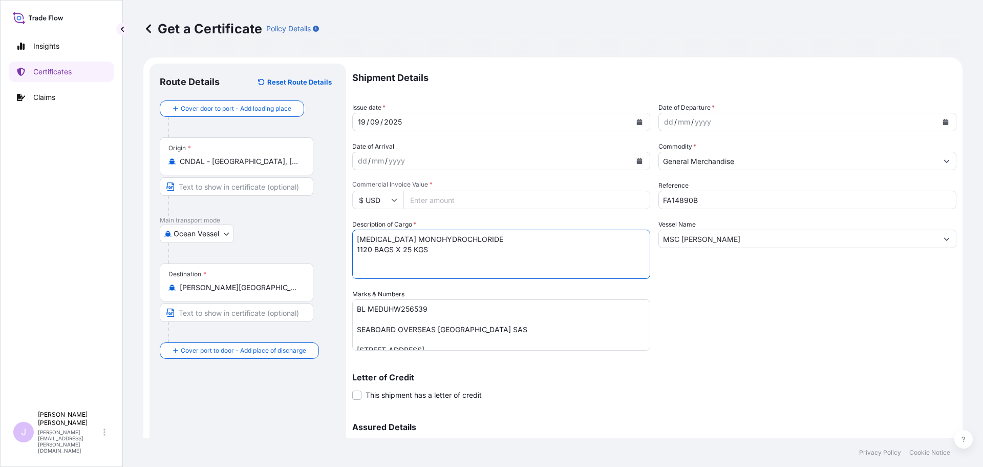
type textarea "L-LYSINE MONOHYDROCHLORIDE 1120 BAGS X 25 KGS"
click at [462, 204] on input "Commercial Invoice Value *" at bounding box center [527, 200] width 247 height 18
type input "30461"
type input "30461.2"
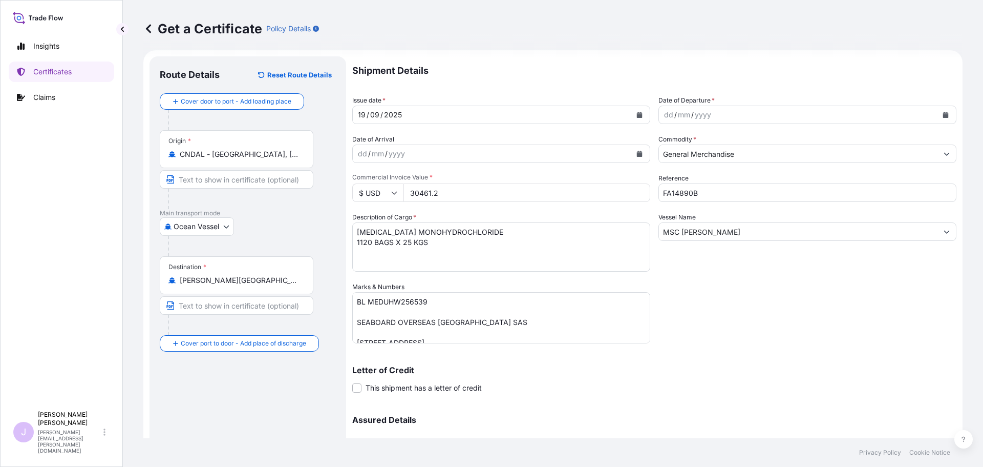
scroll to position [58, 0]
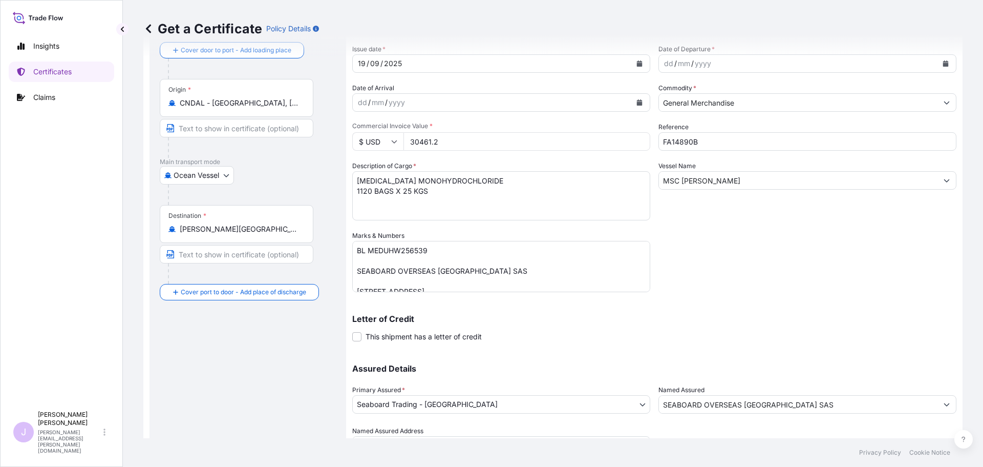
click at [942, 69] on button "Calendar" at bounding box center [946, 63] width 16 height 16
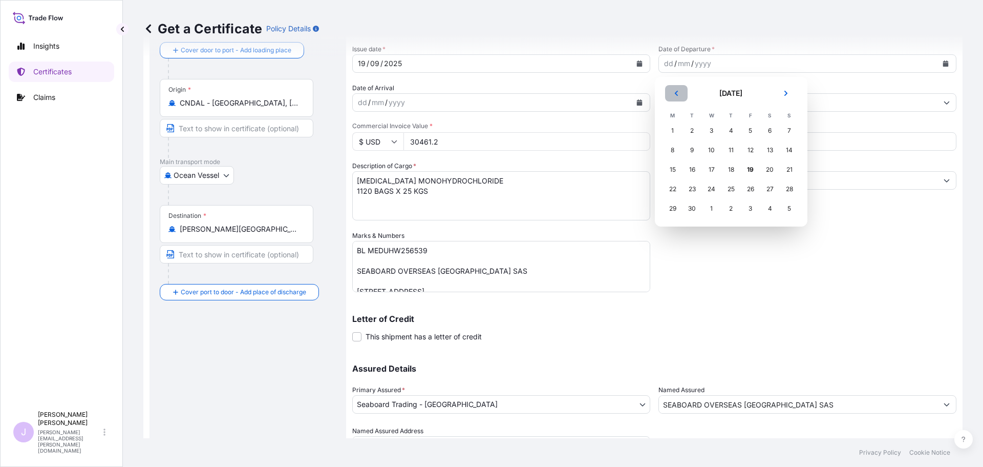
click at [673, 92] on icon "Previous" at bounding box center [676, 93] width 6 height 6
click at [774, 212] on div "30" at bounding box center [770, 208] width 18 height 18
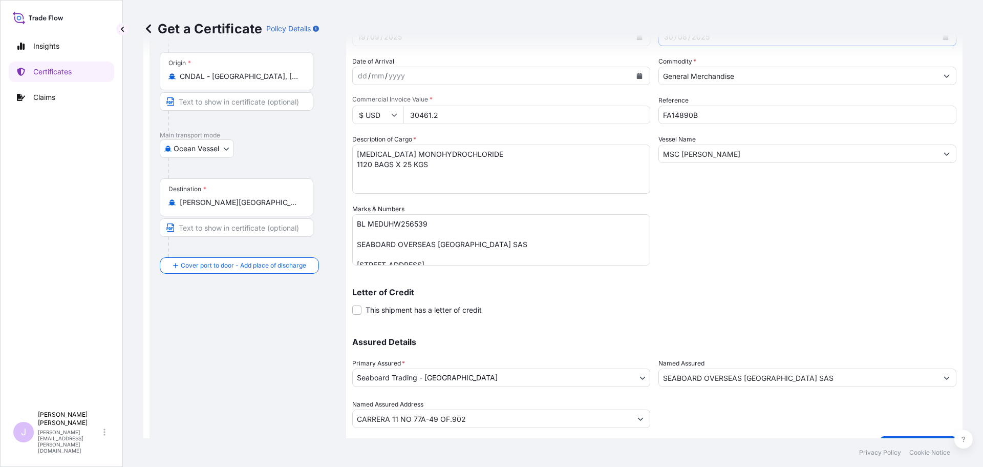
scroll to position [110, 0]
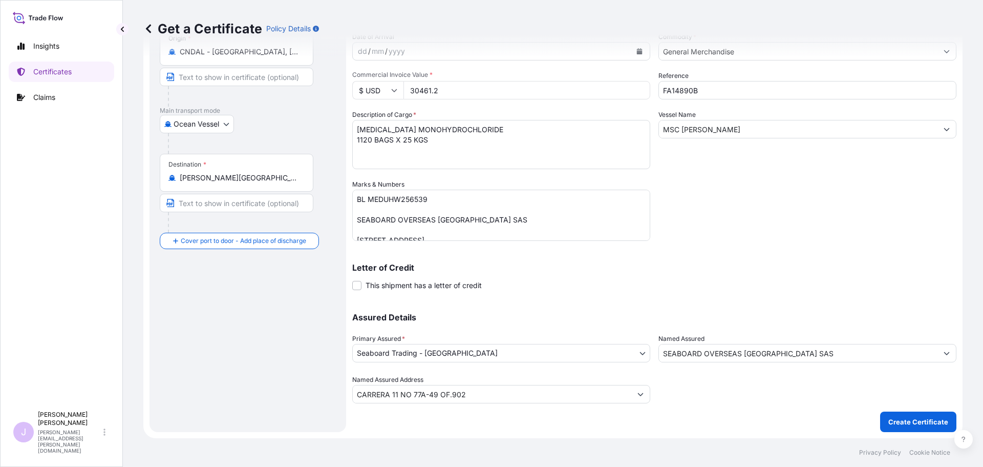
click at [909, 433] on form "Route Details Reset Route Details Cover door to port - Add loading place Place …" at bounding box center [552, 193] width 819 height 490
click at [910, 423] on p "Create Certificate" at bounding box center [919, 421] width 60 height 10
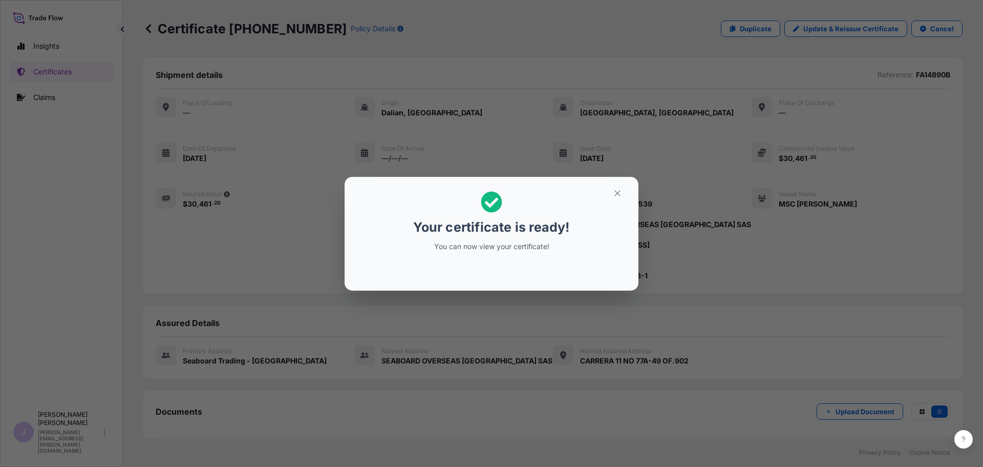
click at [618, 197] on icon "button" at bounding box center [617, 192] width 9 height 9
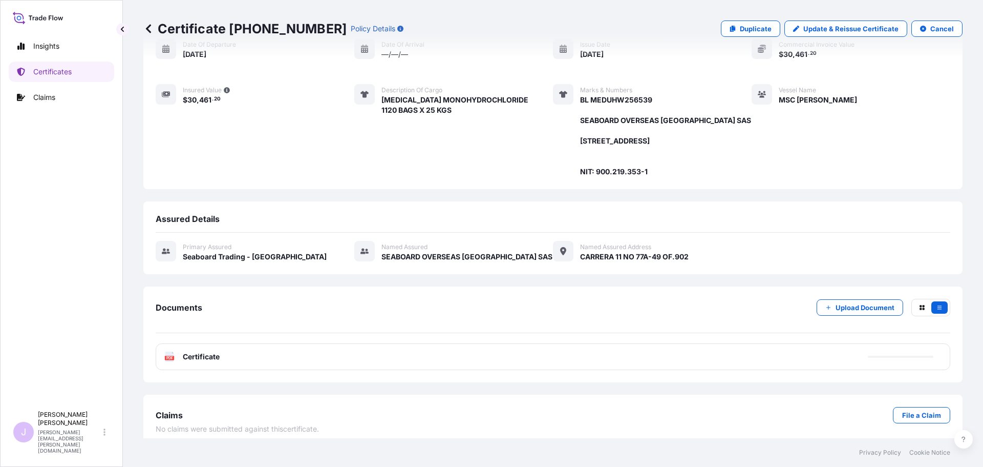
scroll to position [122, 0]
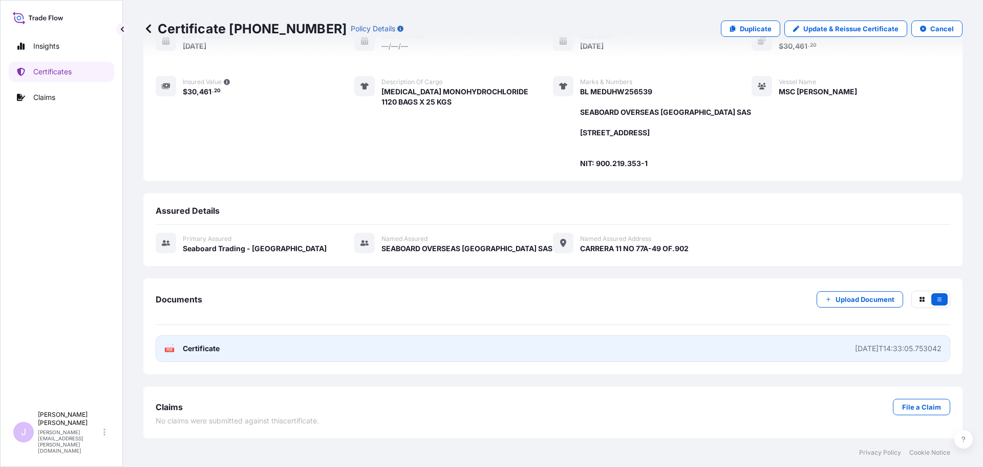
click at [516, 341] on link "PDF Certificate 2025-09-19T14:33:05.753042" at bounding box center [553, 348] width 795 height 27
